Goal: Task Accomplishment & Management: Manage account settings

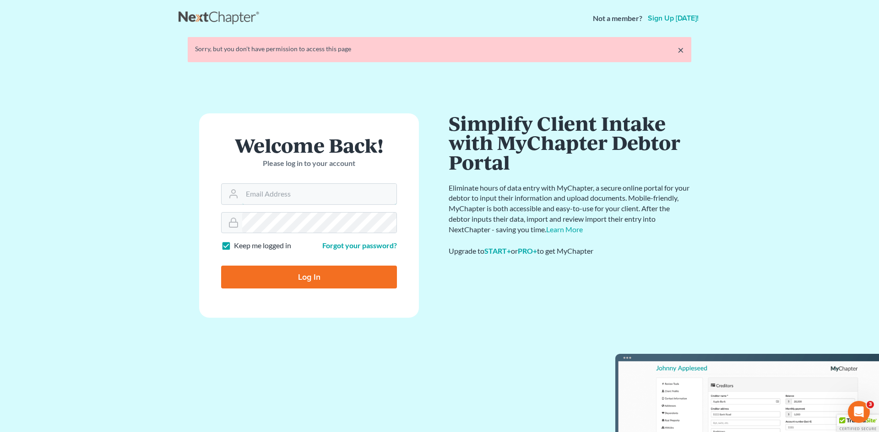
type input "[EMAIL_ADDRESS][DOMAIN_NAME]"
click at [313, 270] on form "Welcome Back! Please log in to your account Email Address [EMAIL_ADDRESS][DOMAI…" at bounding box center [309, 215] width 220 height 205
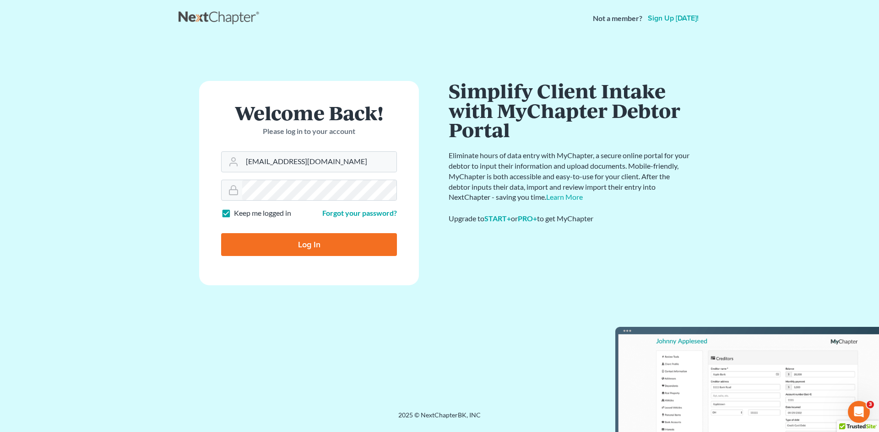
click at [330, 250] on input "Log In" at bounding box center [309, 244] width 176 height 23
type input "Thinking..."
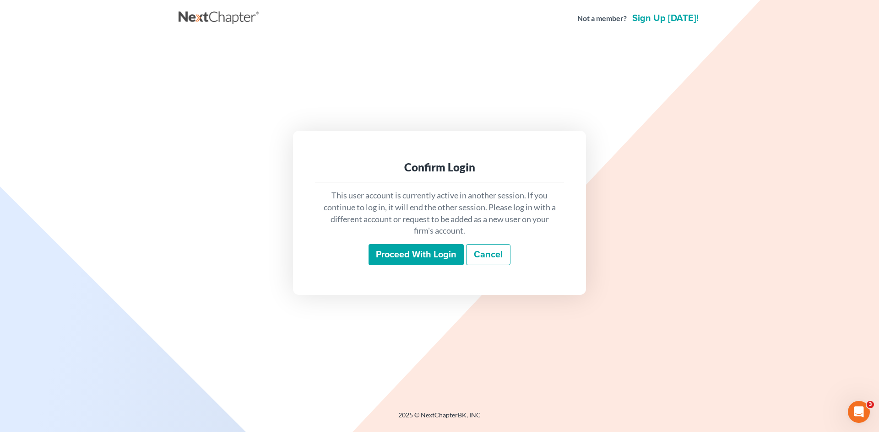
click at [425, 249] on input "Proceed with login" at bounding box center [415, 254] width 95 height 21
